Goal: Check status: Check status

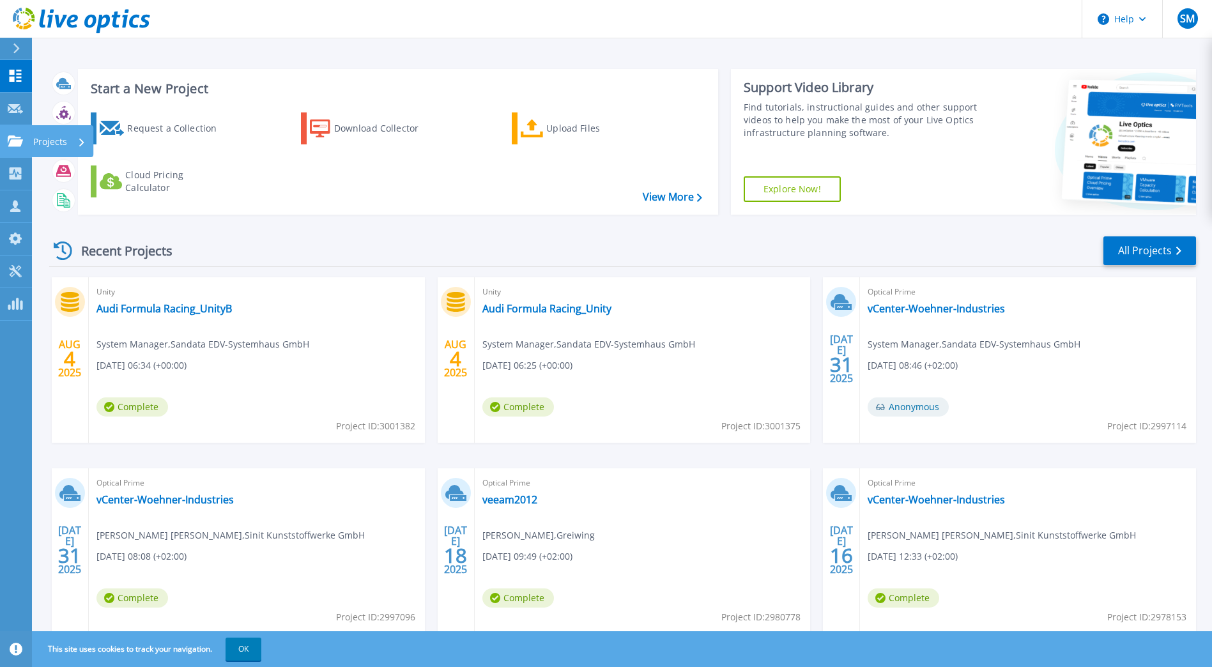
click at [12, 137] on icon at bounding box center [15, 140] width 15 height 11
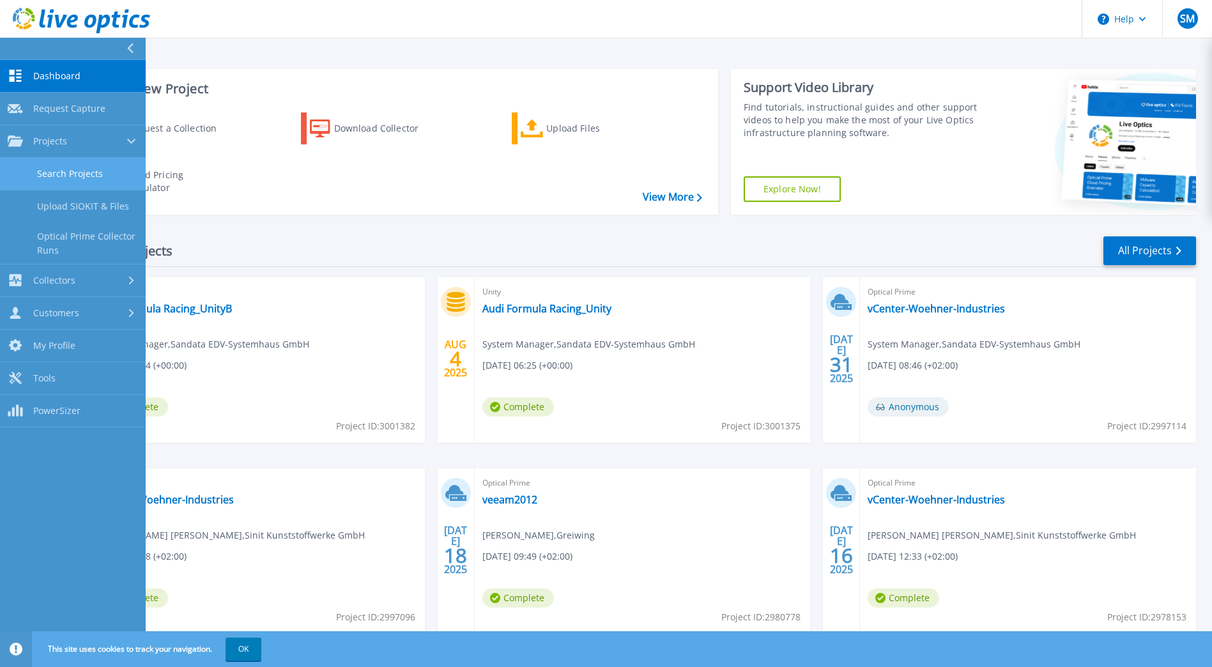
click at [46, 166] on link "Search Projects" at bounding box center [73, 174] width 146 height 33
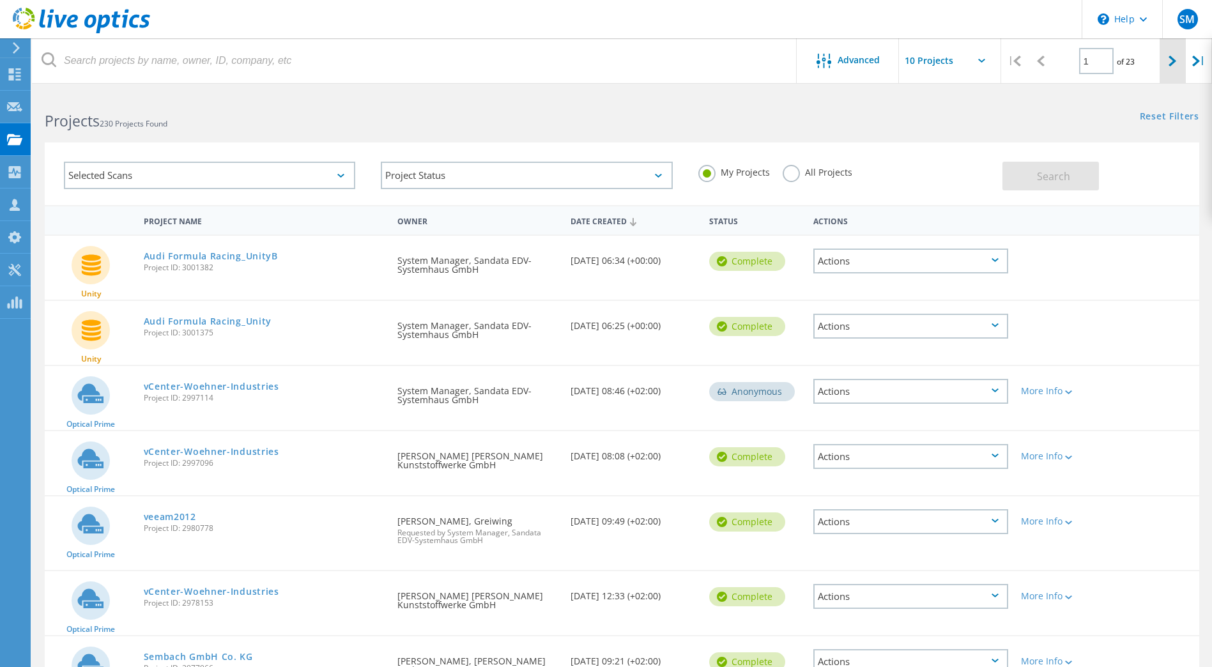
click at [1171, 58] on icon at bounding box center [1172, 61] width 8 height 11
type input "2"
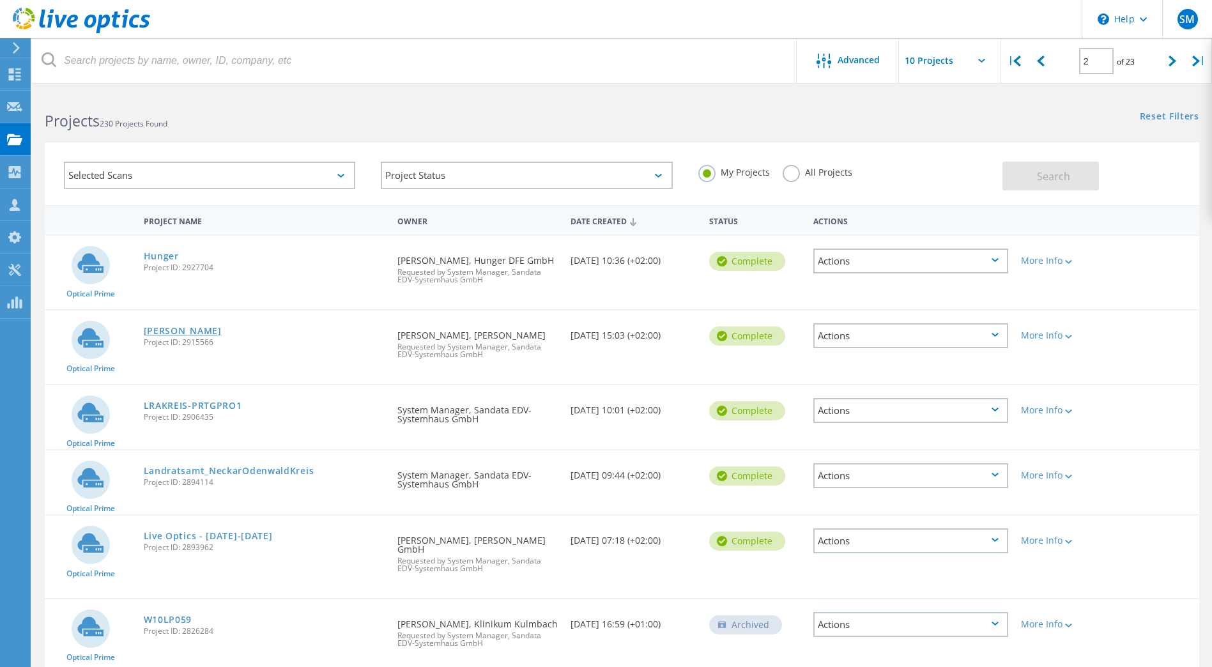
click at [168, 334] on link "[PERSON_NAME]" at bounding box center [183, 330] width 78 height 9
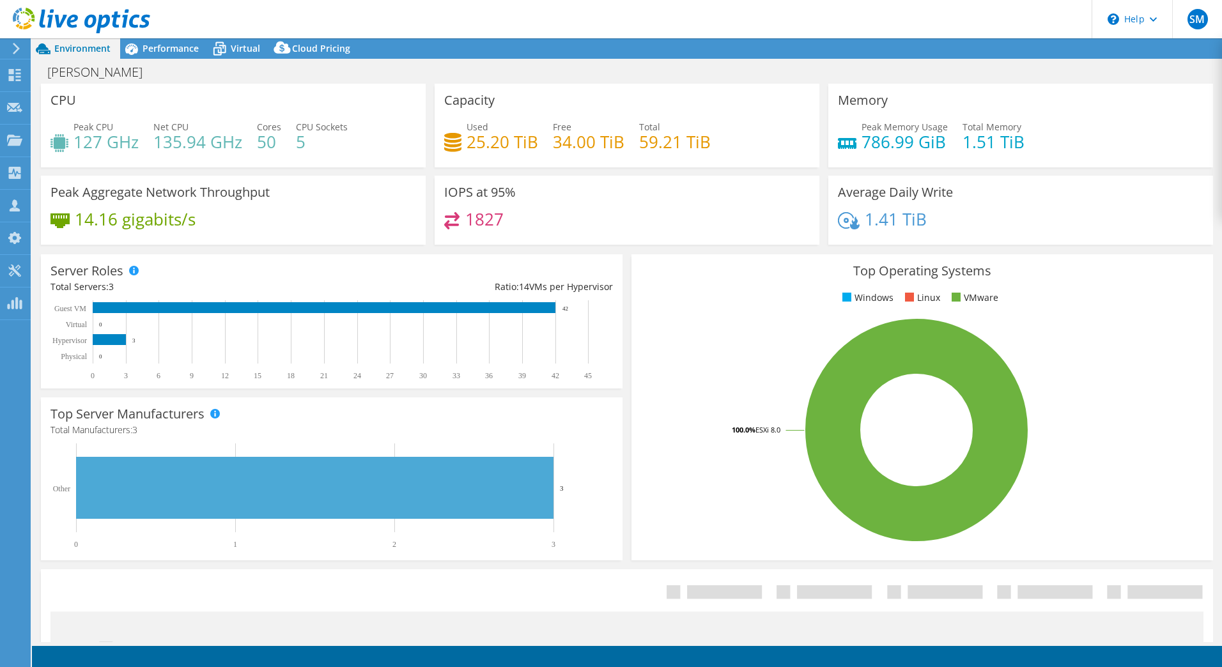
select select "USD"
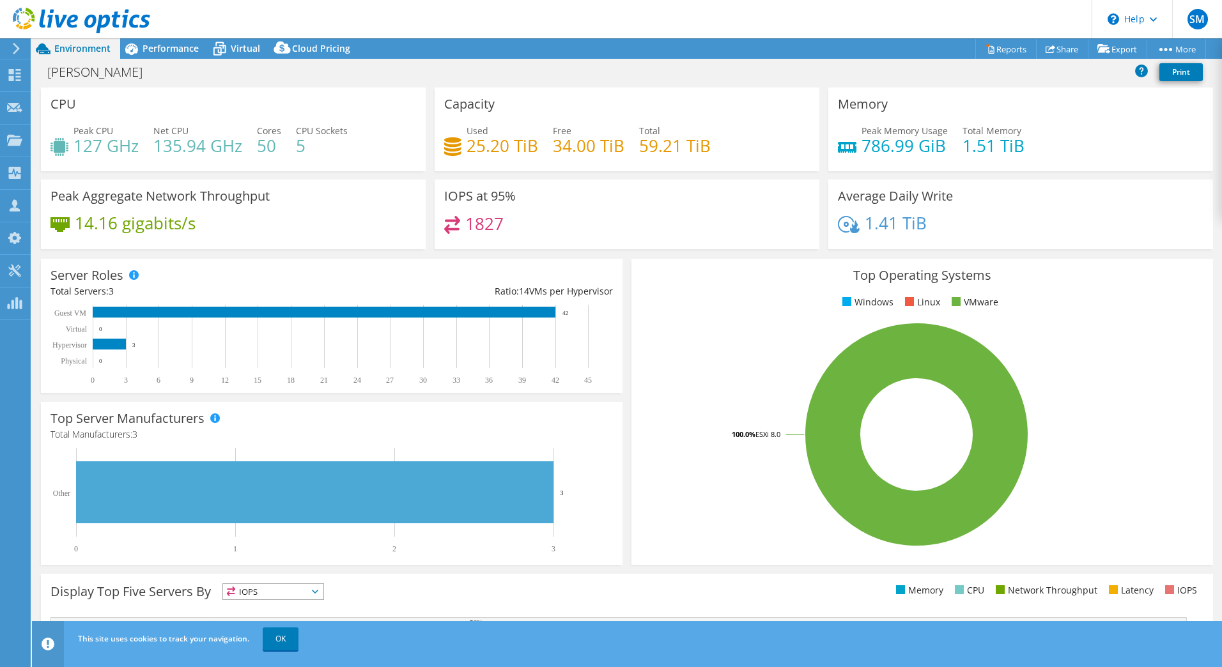
select select "EULondon"
select select "EUR"
